Goal: Information Seeking & Learning: Learn about a topic

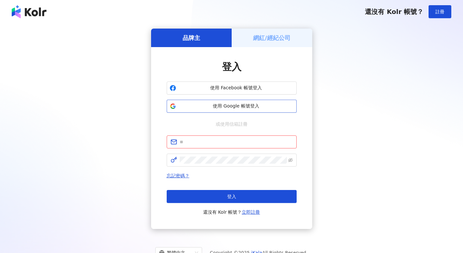
click at [246, 111] on button "使用 Google 帳號登入" at bounding box center [232, 106] width 130 height 13
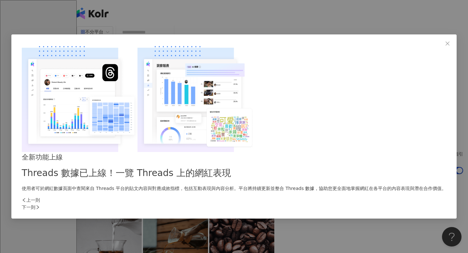
click at [40, 205] on icon "right" at bounding box center [37, 207] width 5 height 5
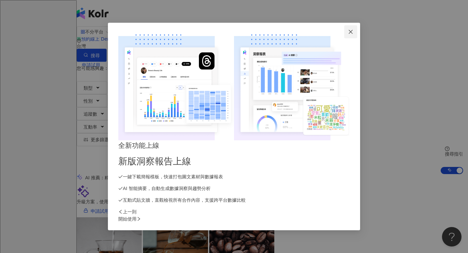
click at [357, 38] on button "Close" at bounding box center [350, 31] width 13 height 13
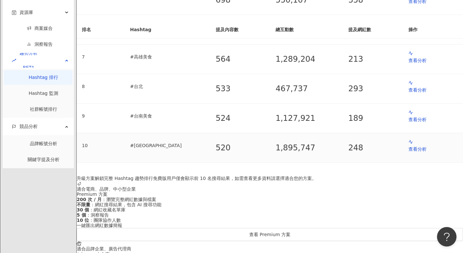
scroll to position [363, 0]
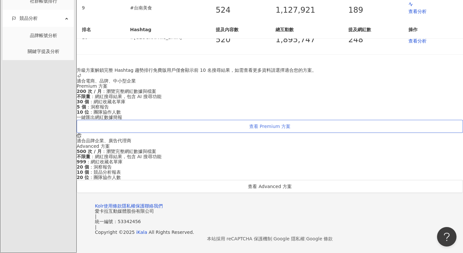
click at [140, 133] on button "查看 Premium 方案" at bounding box center [270, 126] width 386 height 13
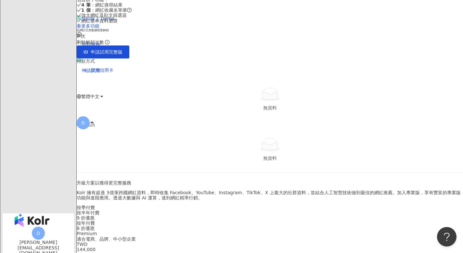
scroll to position [46, 0]
click at [225, 58] on div "當前方案 Free 方案 包含以下功能 ： 4 筆 ：網紅搜尋結果 1 個 ：網紅收藏名單庫 強大網紅及貼文篩選器 網紅基本資料瀏覽 看更多功能 網紅社群數據…" at bounding box center [270, 21] width 386 height 73
click at [99, 29] on link "看更多功能" at bounding box center [88, 25] width 23 height 5
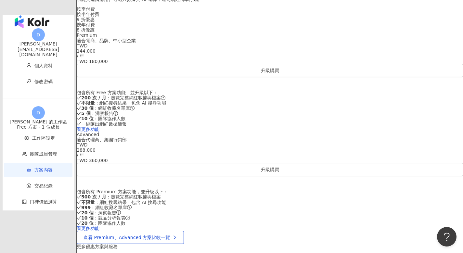
scroll to position [246, 0]
click at [239, 11] on div "按季付費" at bounding box center [270, 8] width 386 height 5
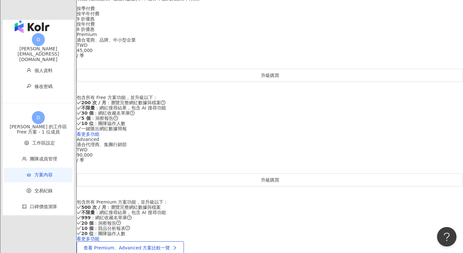
click at [273, 21] on div "9 折優惠" at bounding box center [270, 18] width 386 height 5
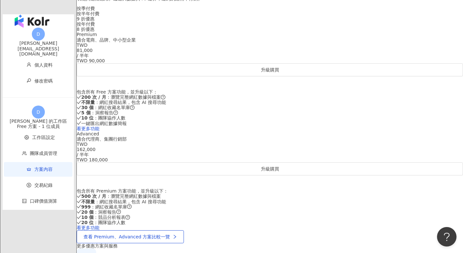
click at [222, 11] on div "按季付費" at bounding box center [270, 8] width 386 height 5
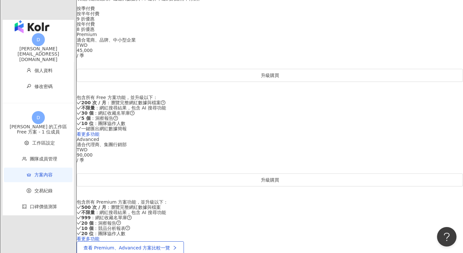
click at [312, 32] on div "按年付費 8 折優惠" at bounding box center [270, 26] width 386 height 10
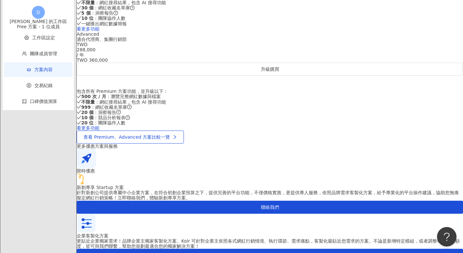
scroll to position [351, 0]
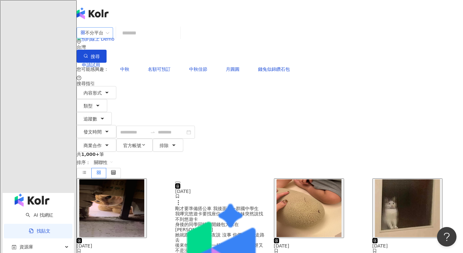
click at [109, 38] on span "不分平台" at bounding box center [95, 33] width 29 height 10
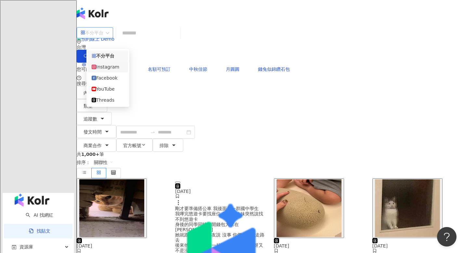
click at [109, 68] on div "Instagram" at bounding box center [108, 66] width 32 height 7
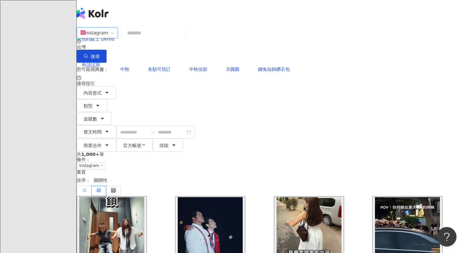
click at [86, 190] on line at bounding box center [84, 190] width 3 height 0
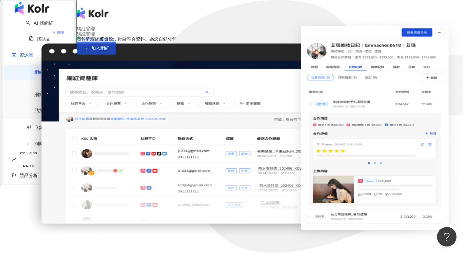
click at [116, 55] on button "加入網紅" at bounding box center [97, 48] width 40 height 13
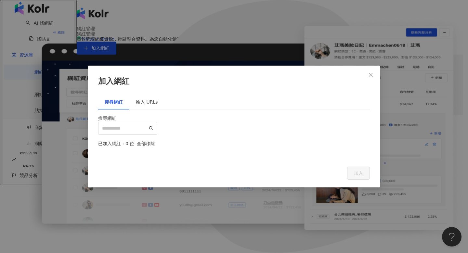
click at [156, 95] on div "輸入 URLs" at bounding box center [146, 102] width 35 height 15
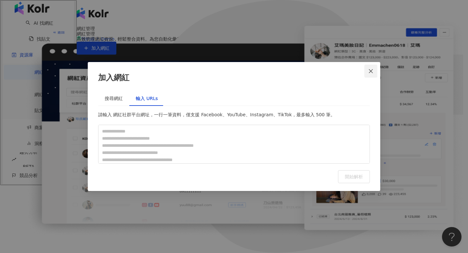
click at [366, 72] on span "Close" at bounding box center [370, 71] width 13 height 5
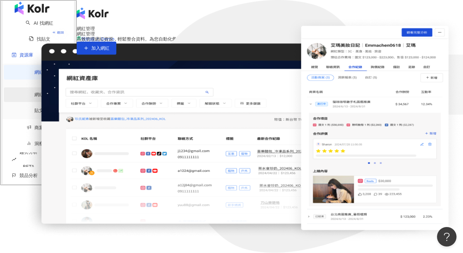
click at [42, 92] on link "網紅收藏" at bounding box center [43, 94] width 18 height 5
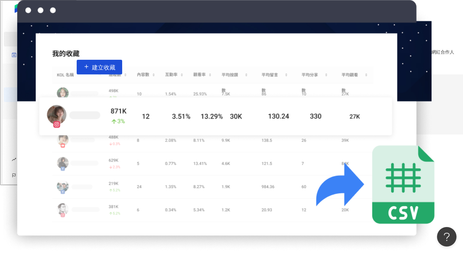
click at [50, 42] on link "找貼文" at bounding box center [39, 38] width 21 height 5
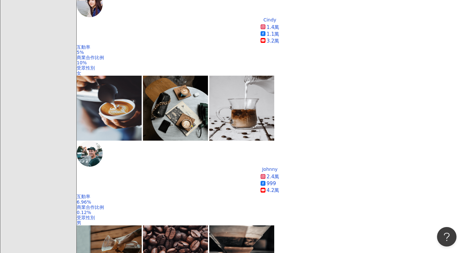
scroll to position [291, 0]
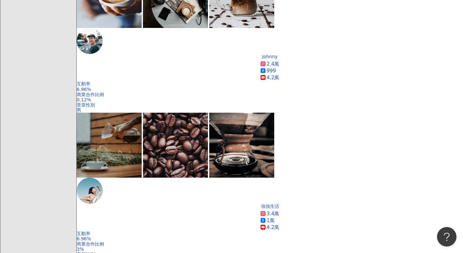
scroll to position [414, 0]
